Goal: Information Seeking & Learning: Learn about a topic

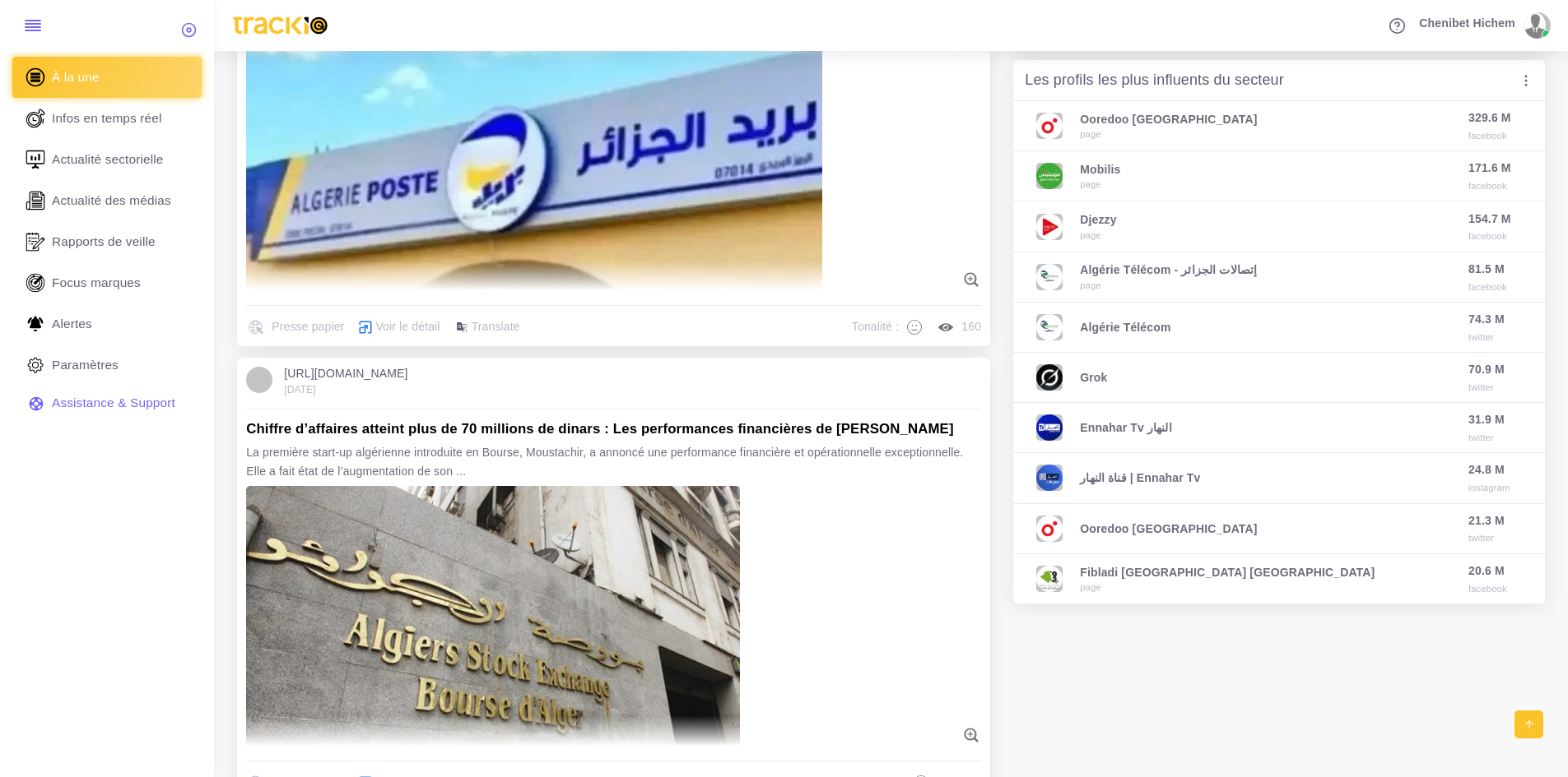
scroll to position [740, 0]
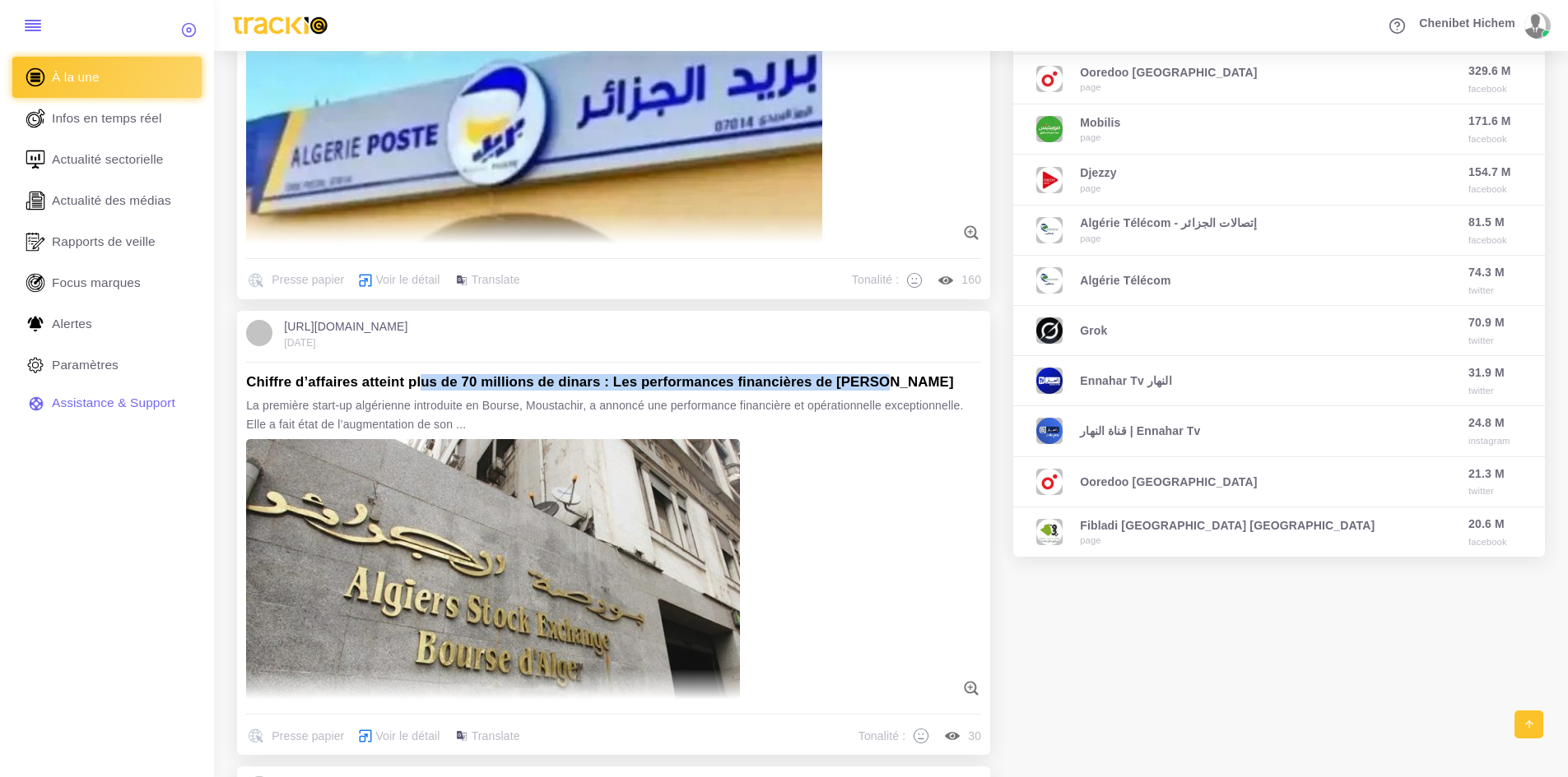
drag, startPoint x: 425, startPoint y: 380, endPoint x: 884, endPoint y: 376, distance: 459.0
click at [883, 376] on h5 "Chiffre d’affaires atteint plus de 70 millions de dinars : Les performances fin…" at bounding box center [613, 383] width 734 height 16
click at [881, 423] on p "La première start-up algérienne introduite en Bourse, Moustachir, a annoncé une…" at bounding box center [613, 414] width 734 height 37
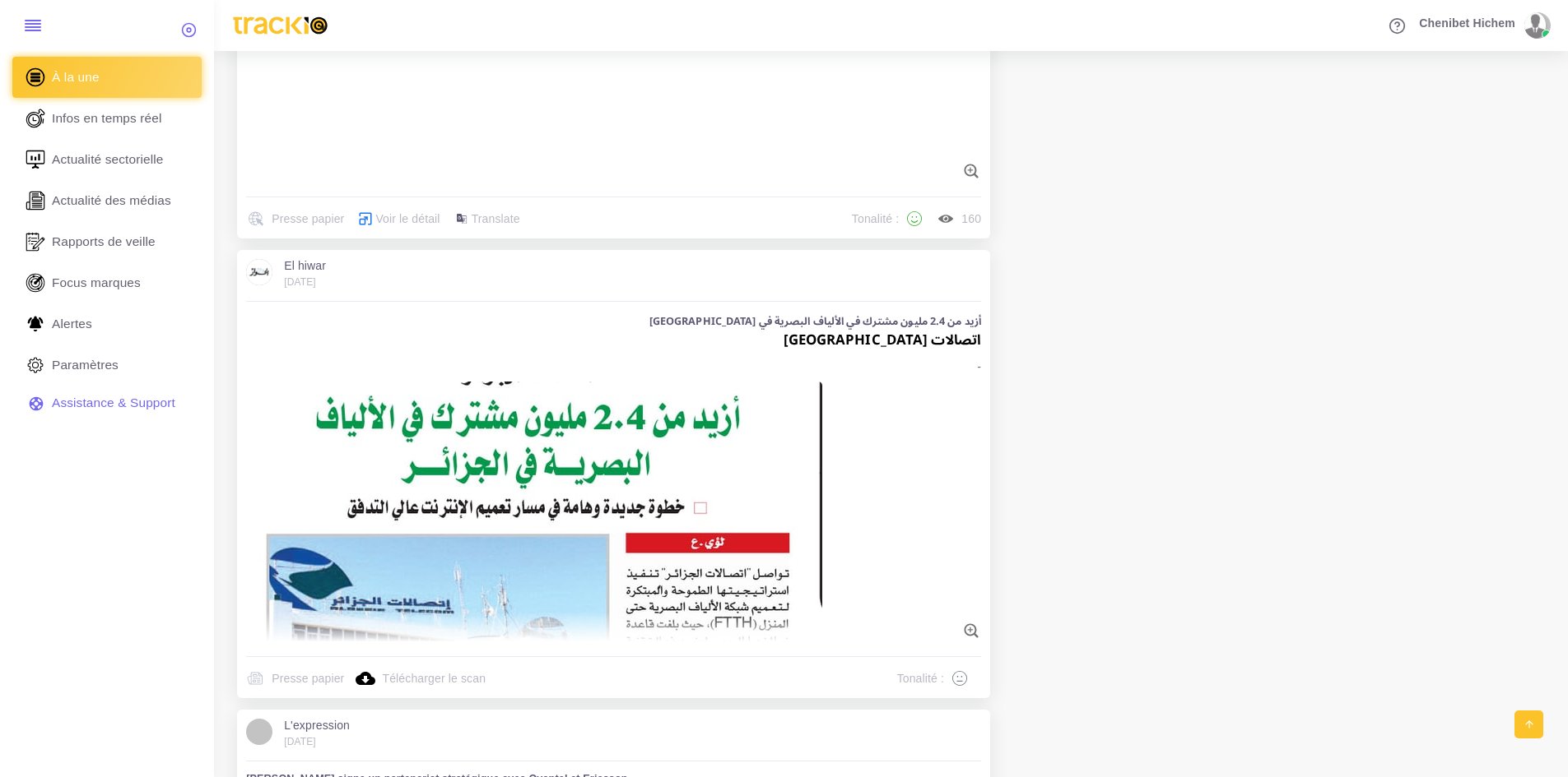
scroll to position [2221, 0]
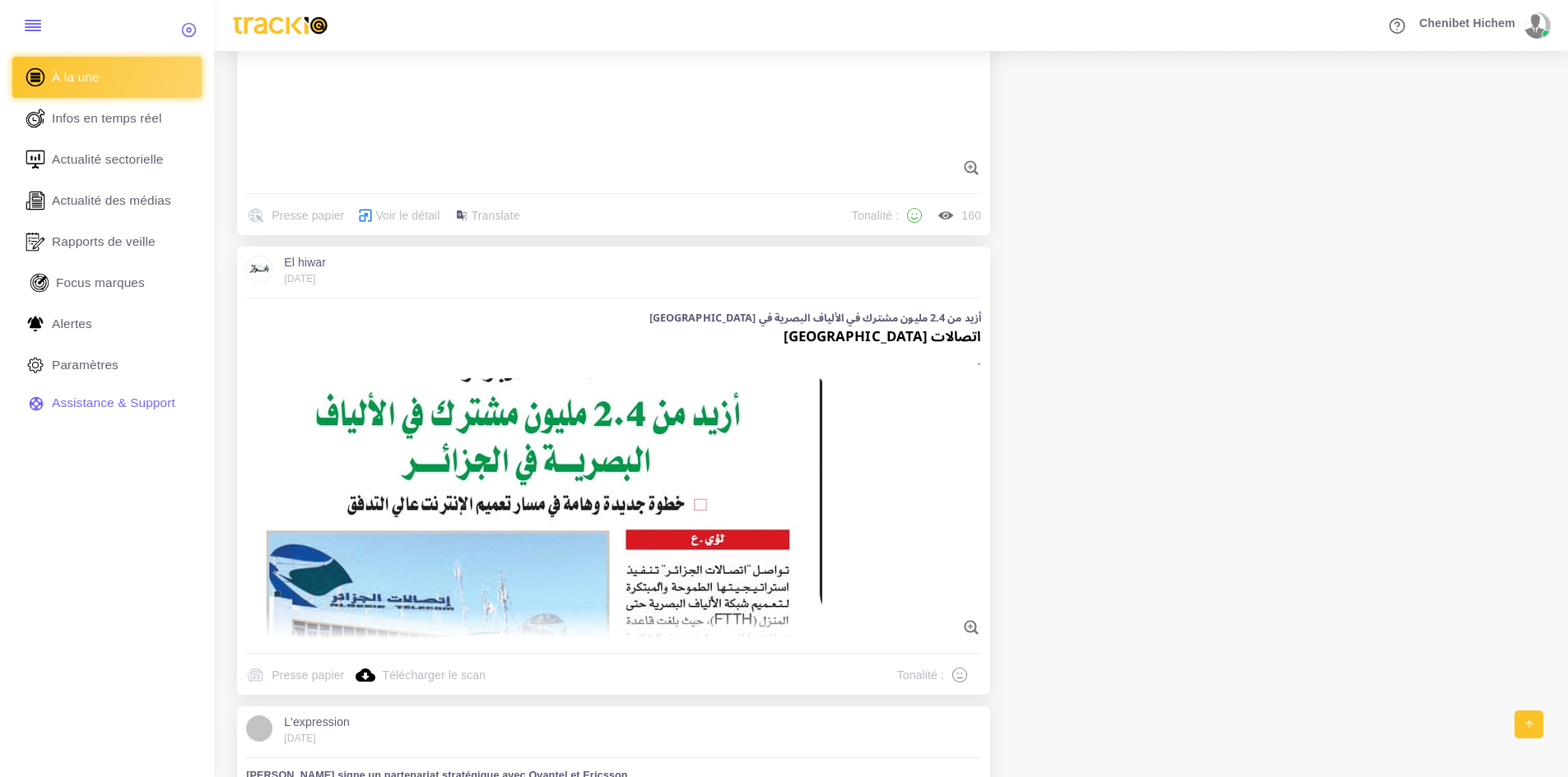
click at [118, 295] on link "Focus marques" at bounding box center [107, 283] width 189 height 41
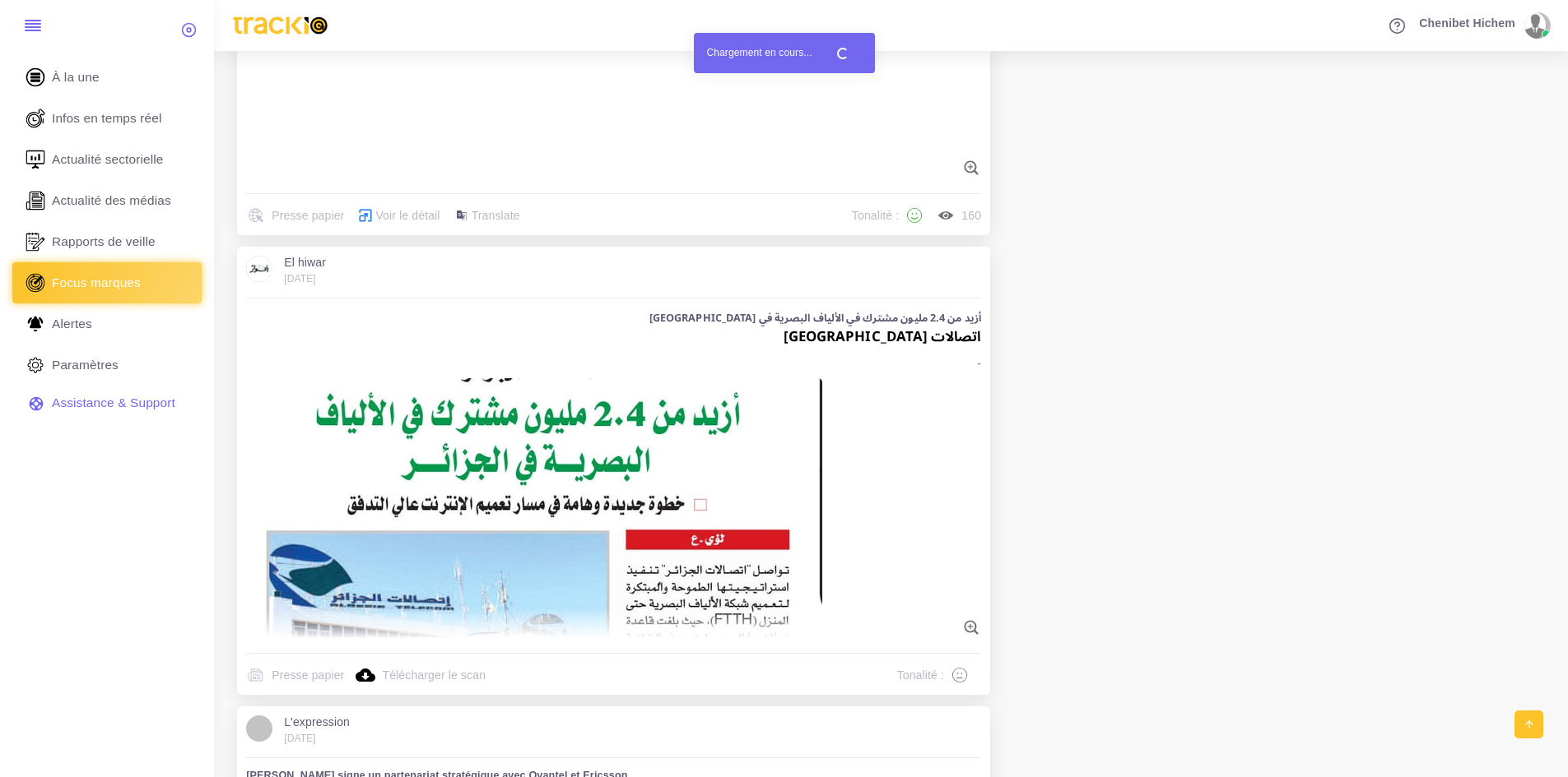
scroll to position [2467, 0]
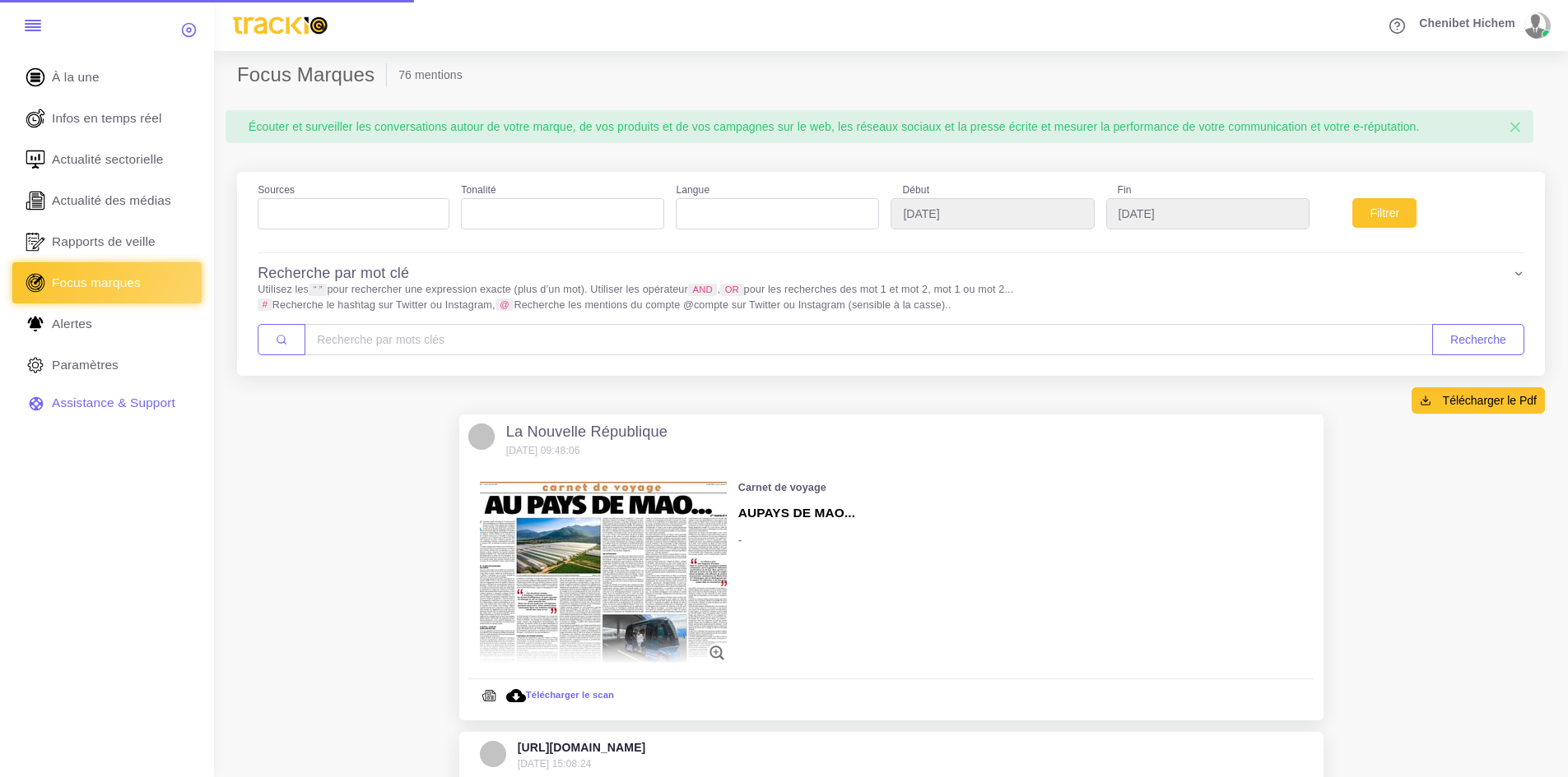
select select
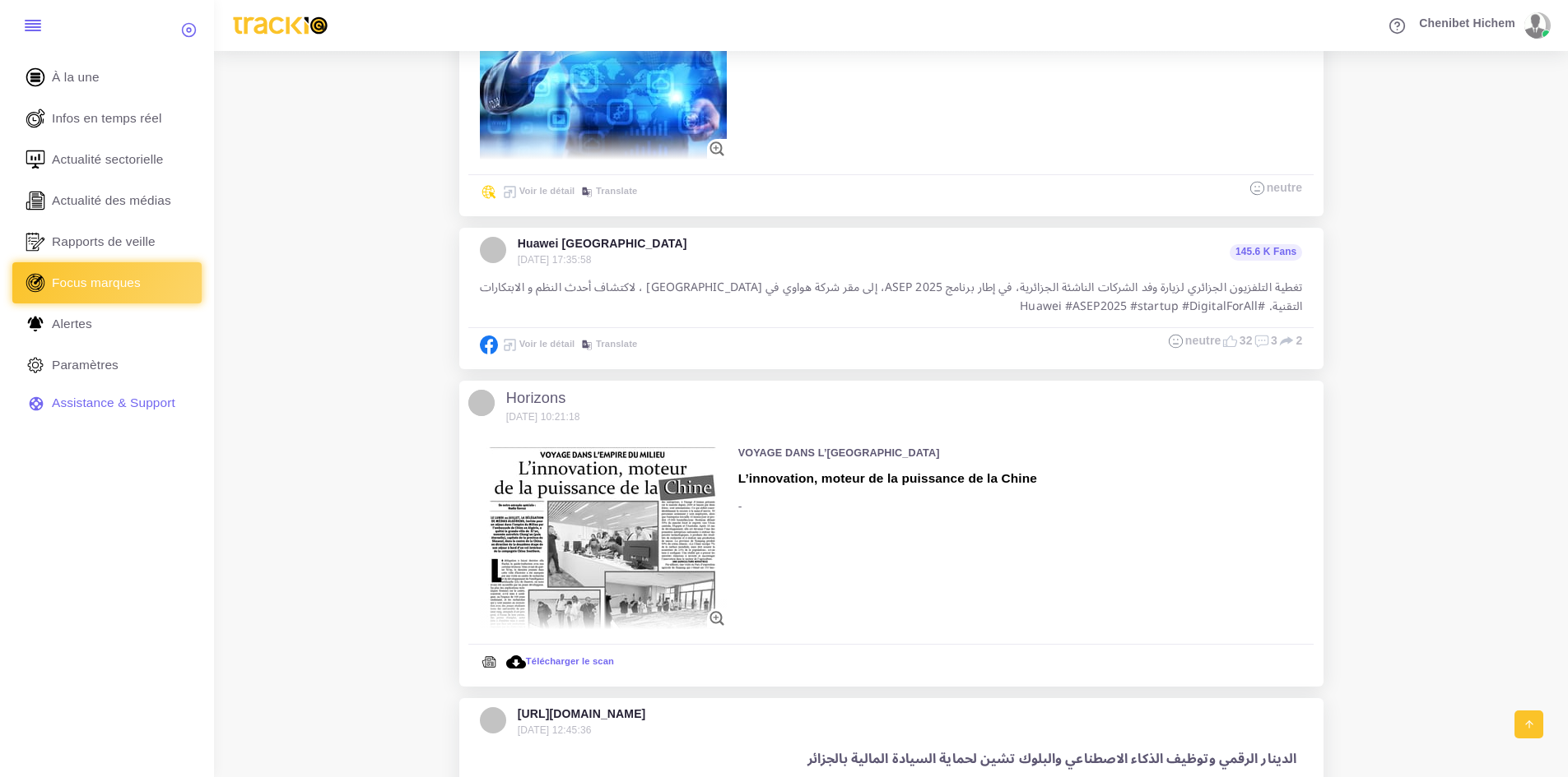
scroll to position [1810, 0]
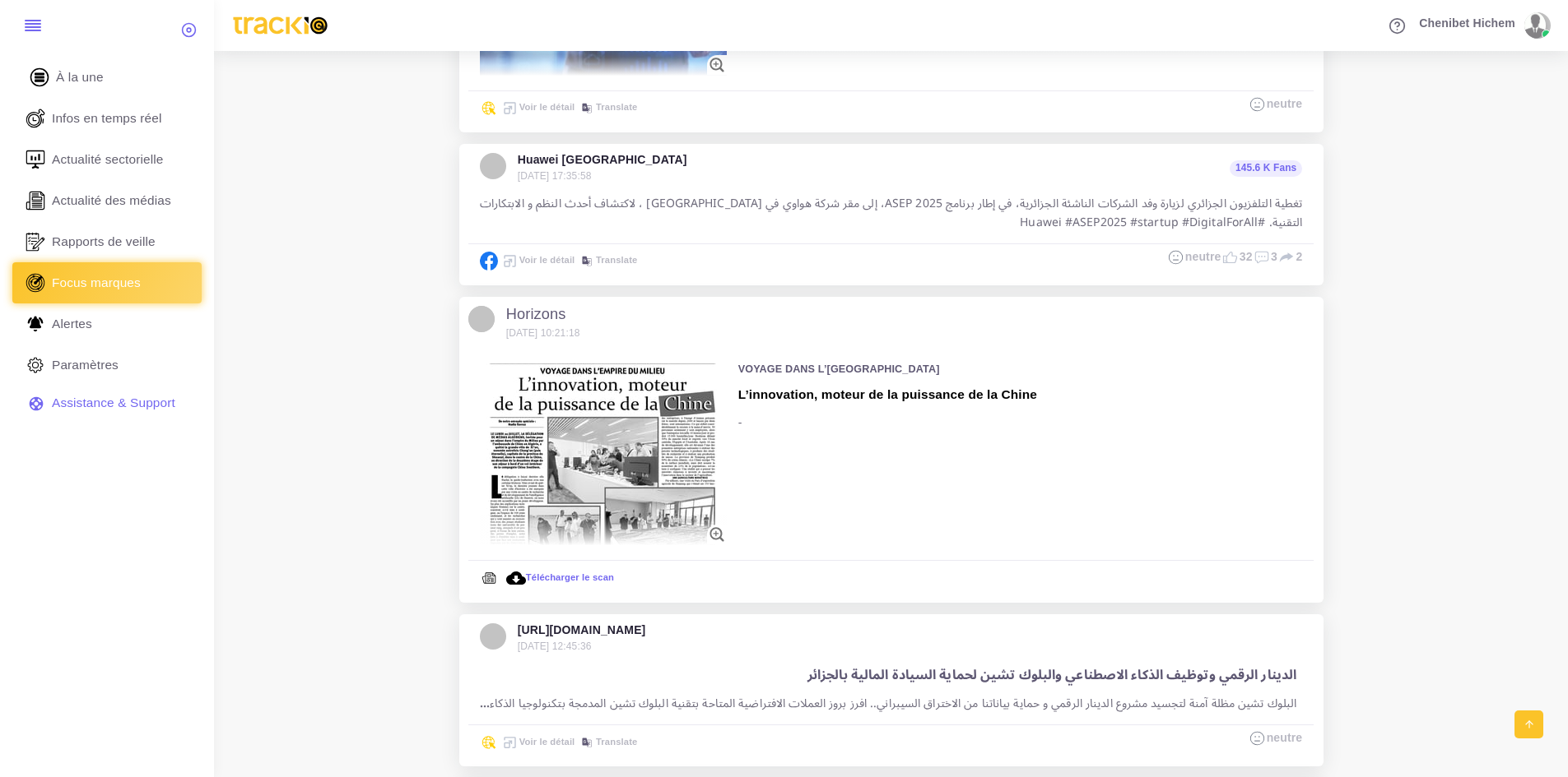
click at [111, 79] on link "À la une" at bounding box center [107, 78] width 189 height 41
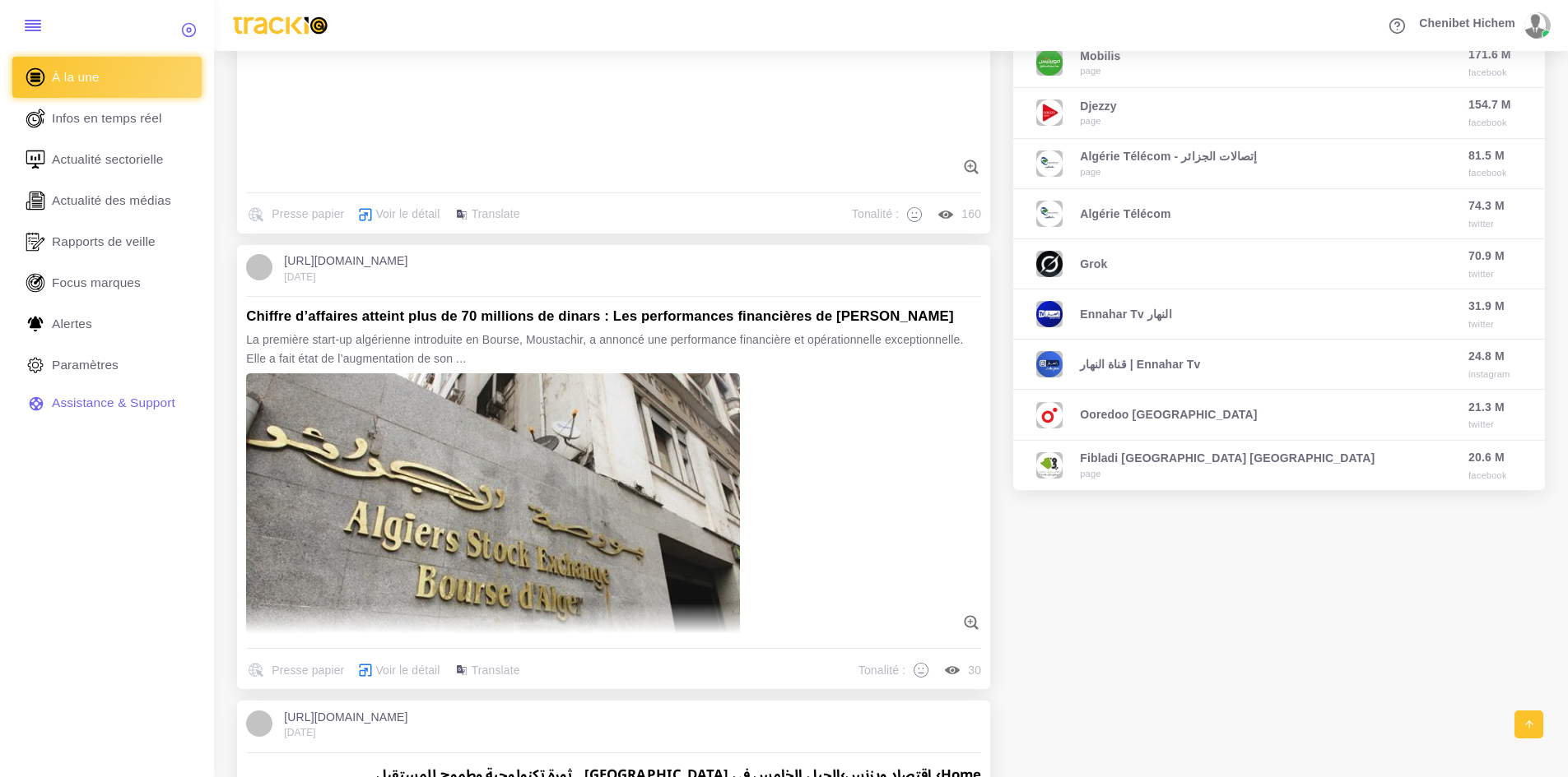
scroll to position [822, 0]
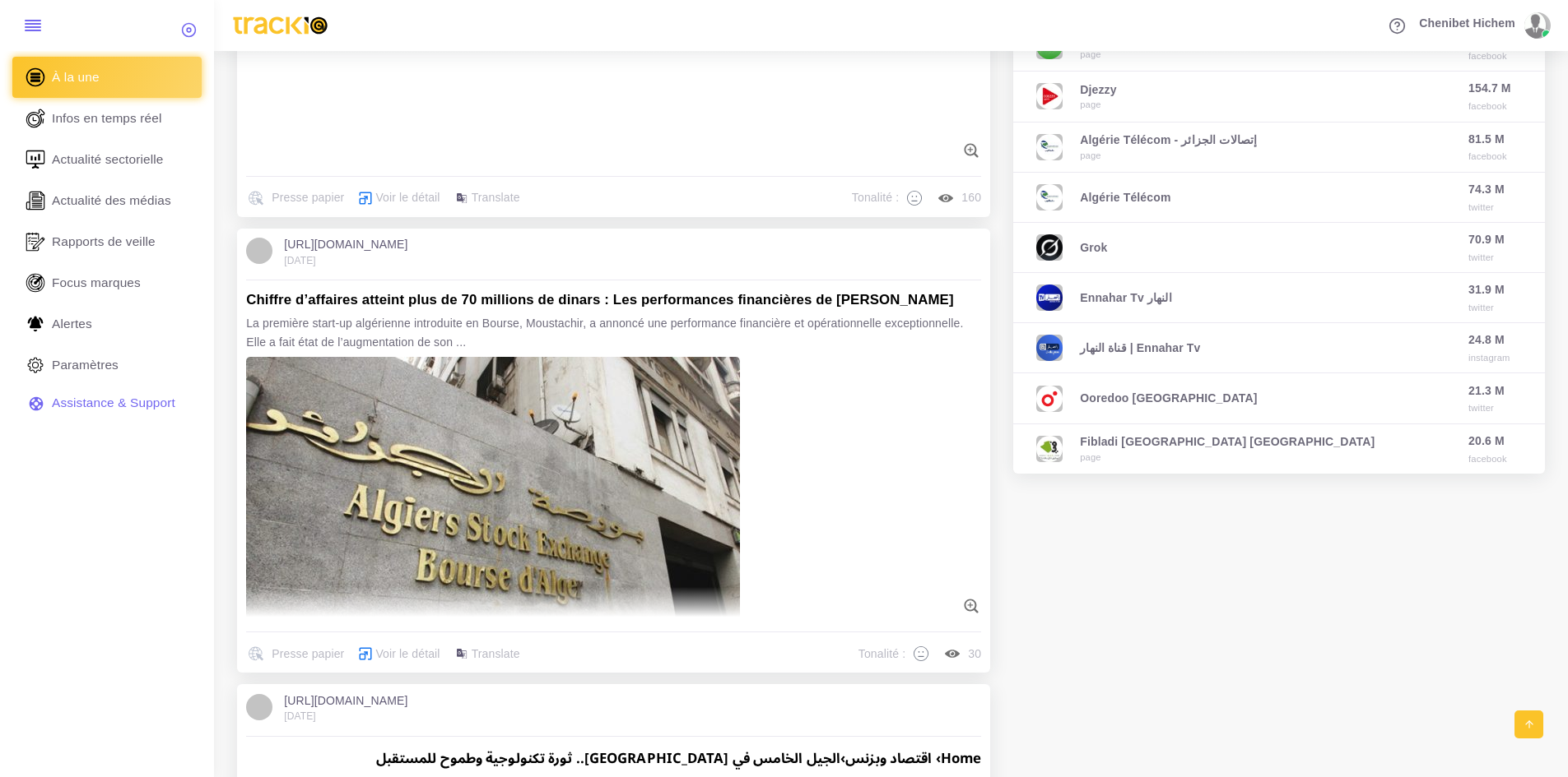
drag, startPoint x: 448, startPoint y: 328, endPoint x: 927, endPoint y: 343, distance: 479.2
click at [927, 343] on p "La première start-up algérienne introduite en Bourse, Moustachir, a annoncé une…" at bounding box center [613, 332] width 734 height 37
click at [925, 345] on p "La première start-up algérienne introduite en Bourse, Moustachir, a annoncé une…" at bounding box center [613, 332] width 734 height 37
click at [822, 335] on p "La première start-up algérienne introduite en Bourse, Moustachir, a annoncé une…" at bounding box center [613, 332] width 734 height 37
drag, startPoint x: 512, startPoint y: 328, endPoint x: 545, endPoint y: 329, distance: 33.0
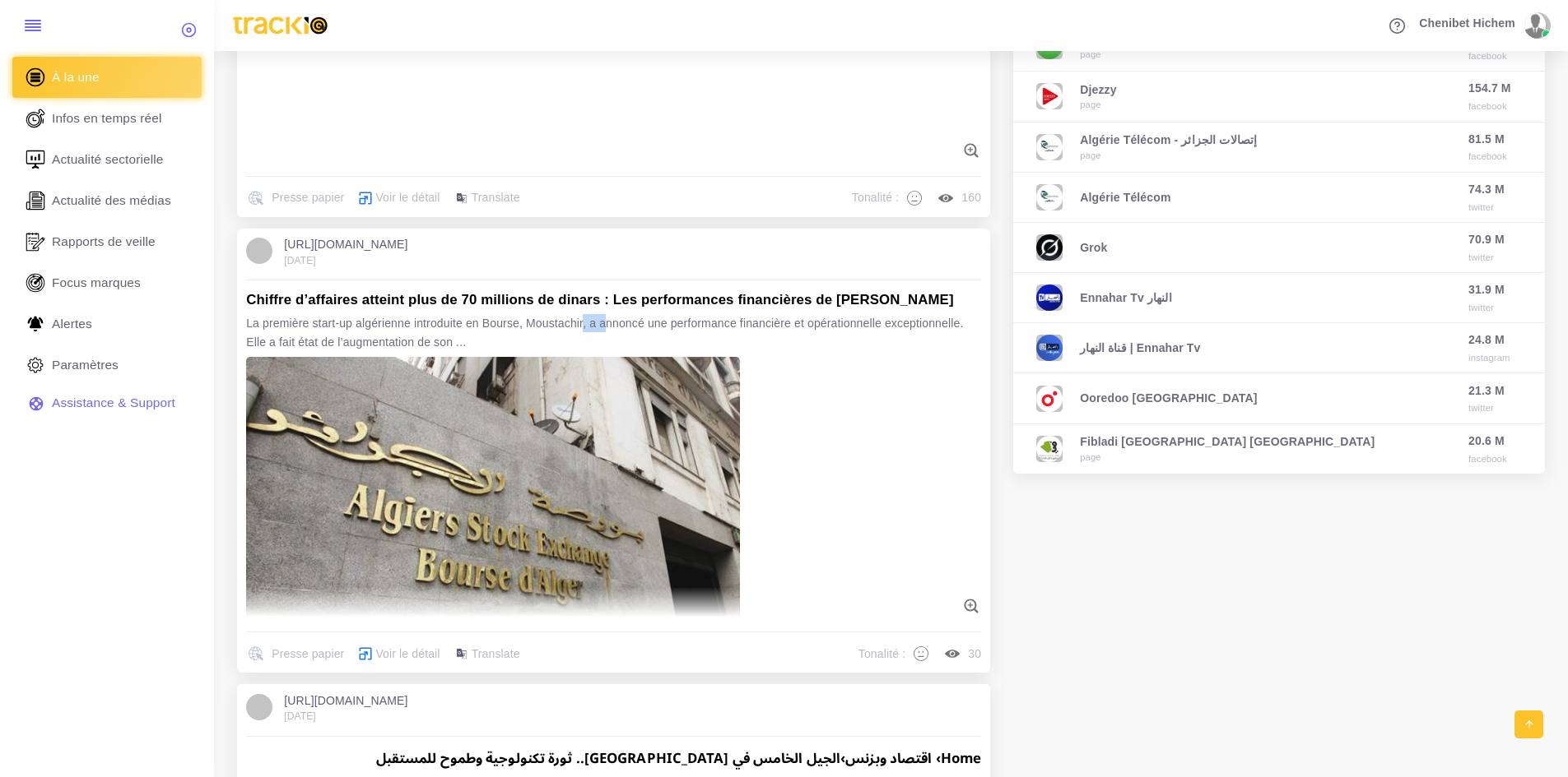
click at [543, 331] on p "La première start-up algérienne introduite en Bourse, Moustachir, a annoncé une…" at bounding box center [613, 332] width 734 height 37
click at [576, 331] on p "La première start-up algérienne introduite en Bourse, Moustachir, a annoncé une…" at bounding box center [613, 332] width 734 height 37
drag, startPoint x: 576, startPoint y: 329, endPoint x: 445, endPoint y: 335, distance: 131.1
click at [445, 335] on p "La première start-up algérienne introduite en Bourse, Moustachir, a annoncé une…" at bounding box center [613, 332] width 734 height 37
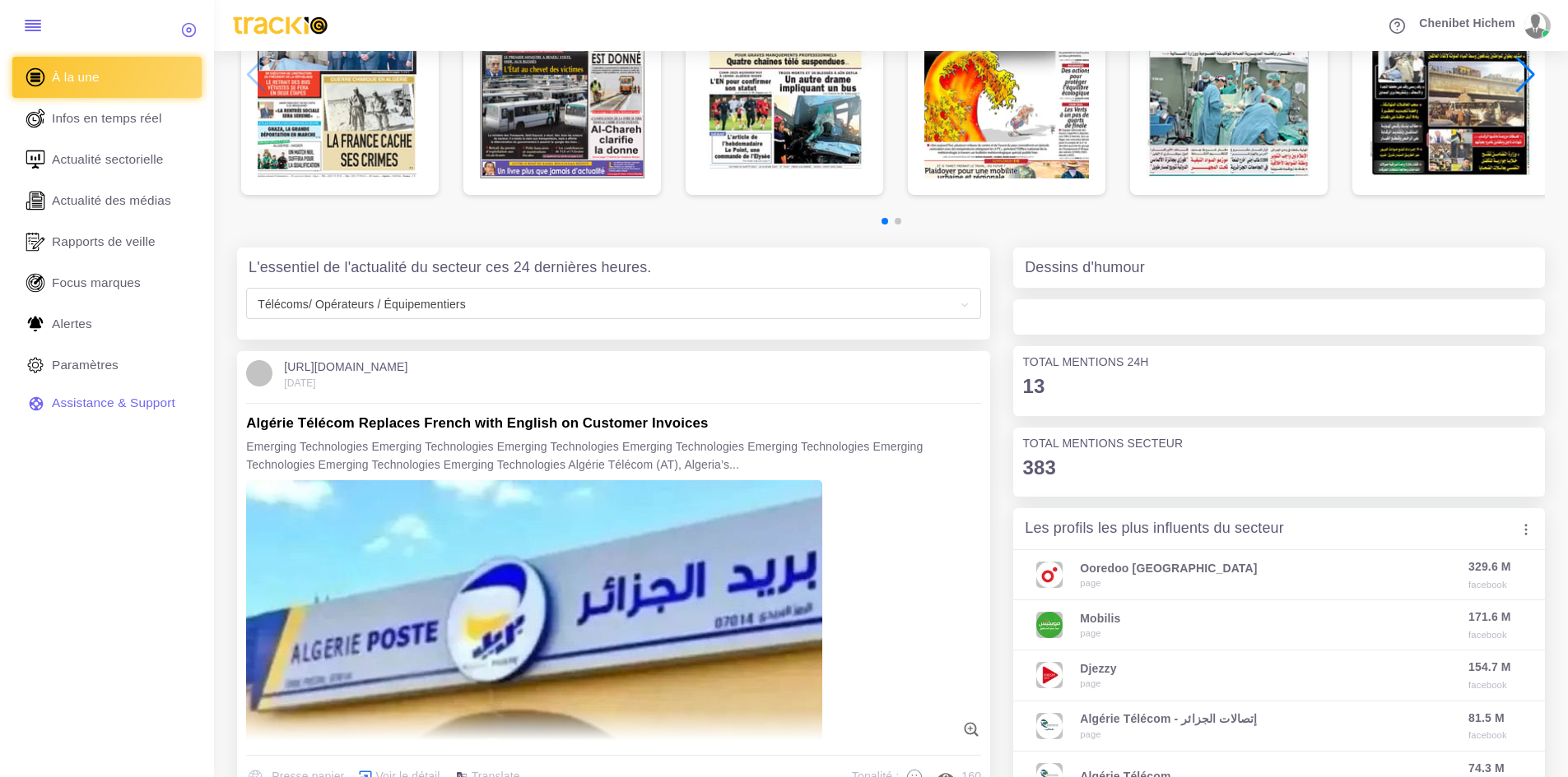
scroll to position [247, 0]
